Goal: Find specific page/section: Find specific page/section

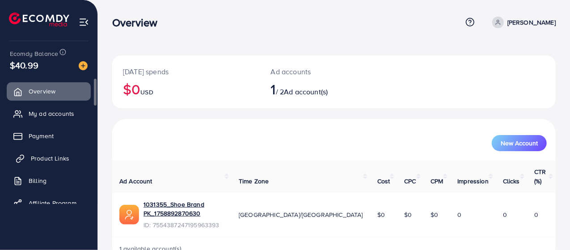
click at [77, 153] on link "Product Links" at bounding box center [49, 158] width 84 height 18
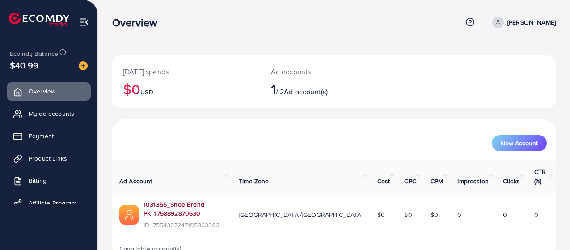
scroll to position [6, 0]
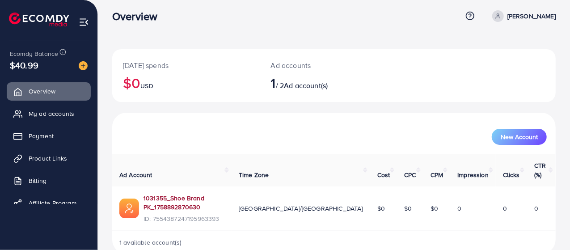
click at [207, 194] on link "1031355_Shoe Brand PK_1758892870630" at bounding box center [184, 203] width 81 height 18
